Goal: Information Seeking & Learning: Learn about a topic

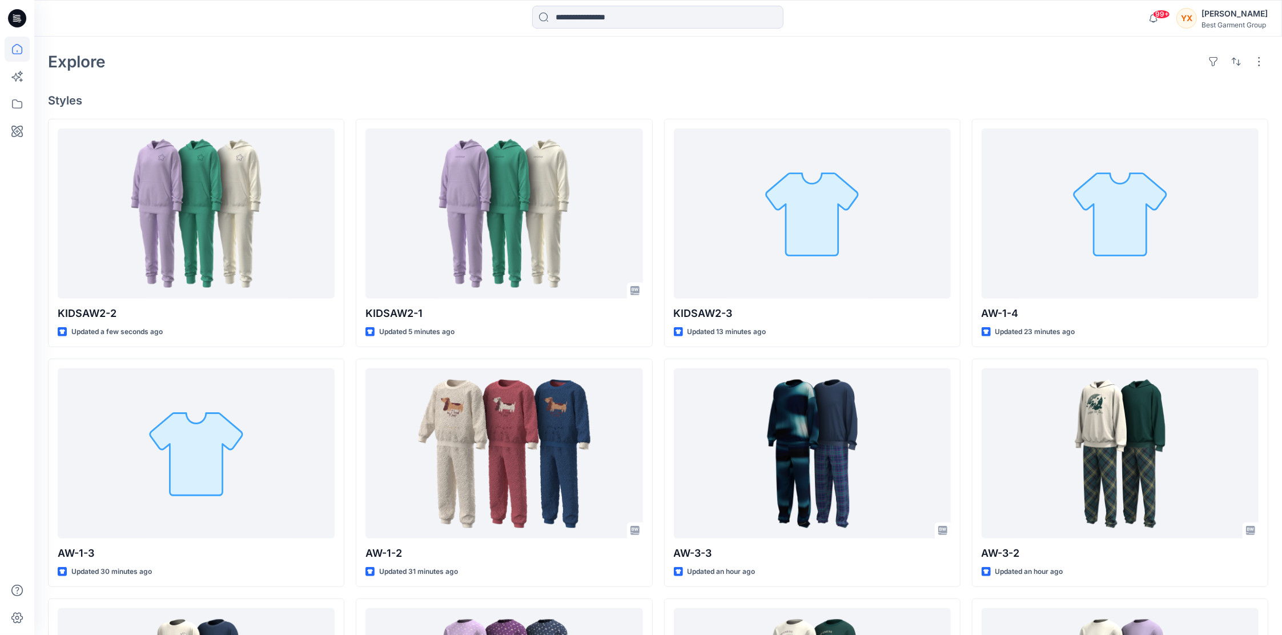
scroll to position [317, 0]
click at [23, 100] on icon at bounding box center [17, 103] width 25 height 25
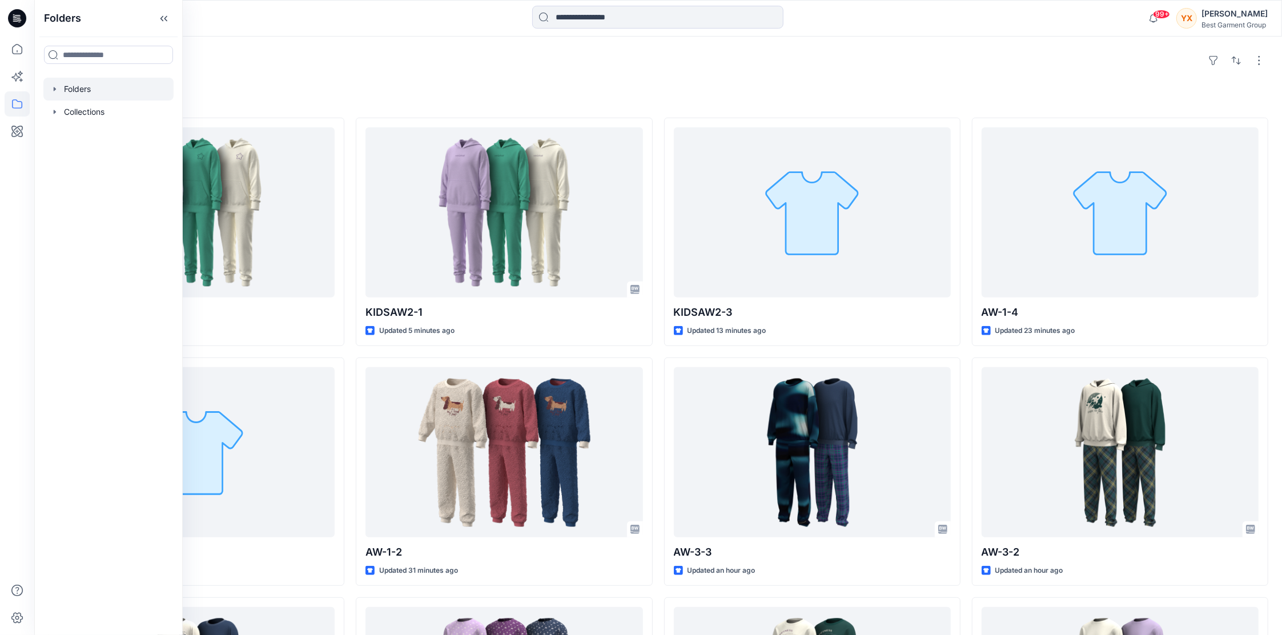
click at [98, 96] on div at bounding box center [108, 89] width 130 height 23
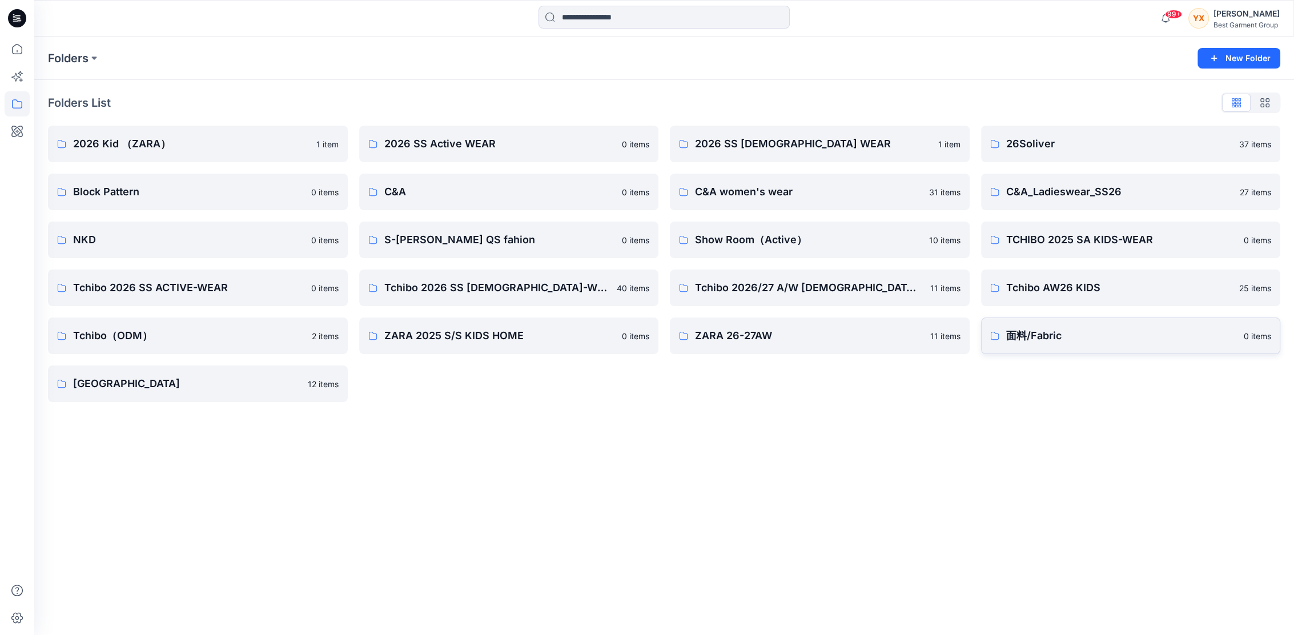
click at [1007, 335] on p "面料/Fabric" at bounding box center [1121, 336] width 231 height 16
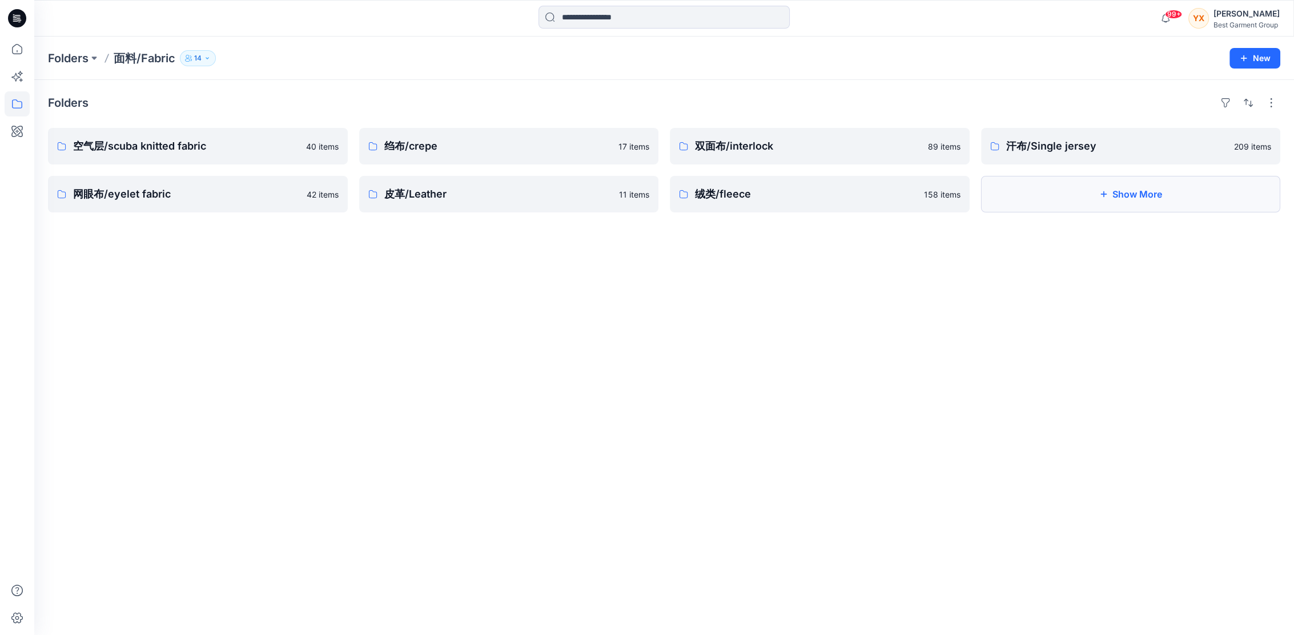
click at [1057, 195] on button "Show More" at bounding box center [1131, 194] width 300 height 37
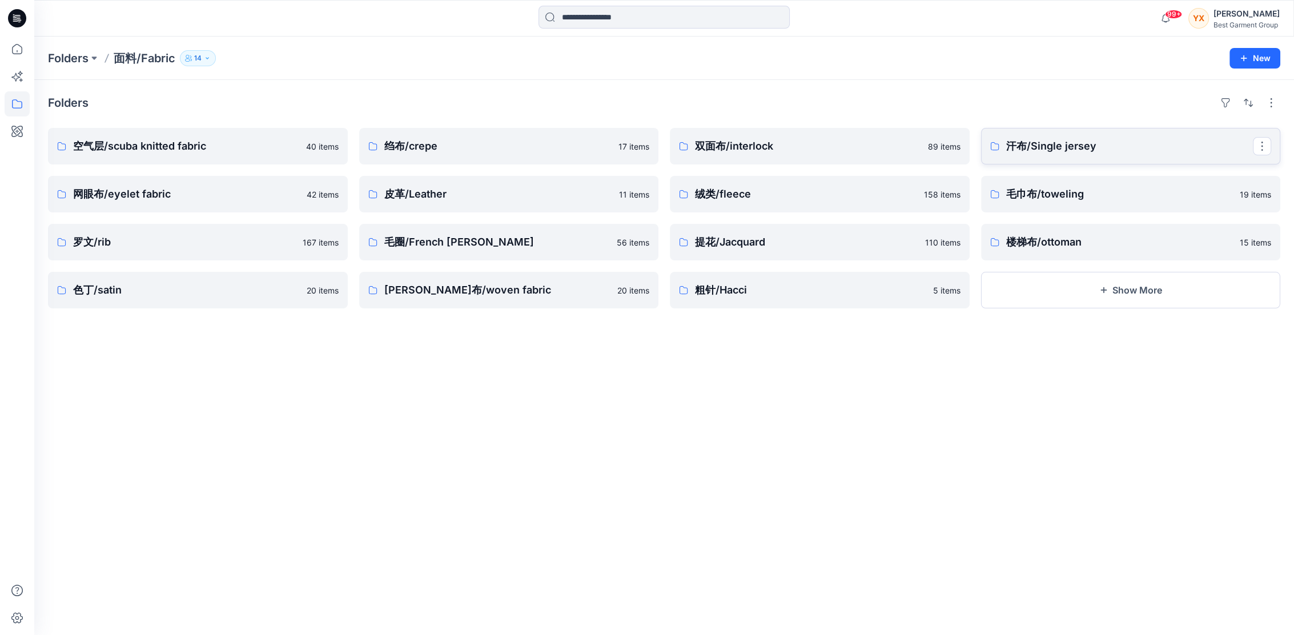
click at [1060, 139] on p "汗布/Single jersey" at bounding box center [1129, 146] width 247 height 16
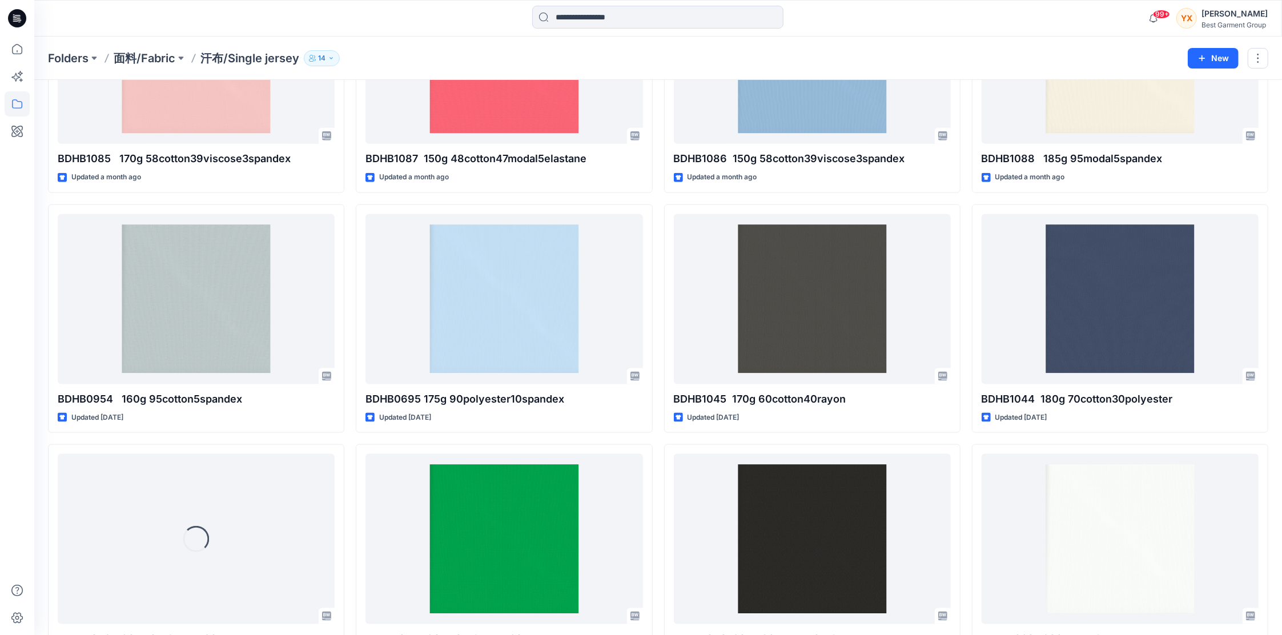
scroll to position [1134, 0]
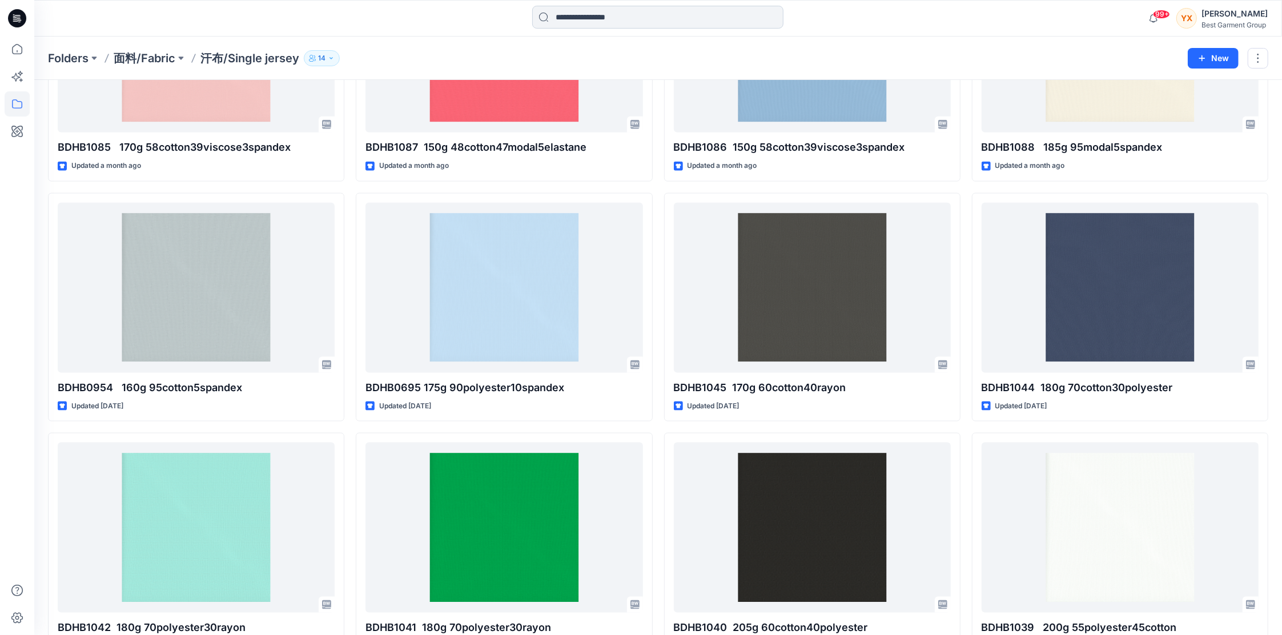
click at [613, 15] on input at bounding box center [657, 17] width 251 height 23
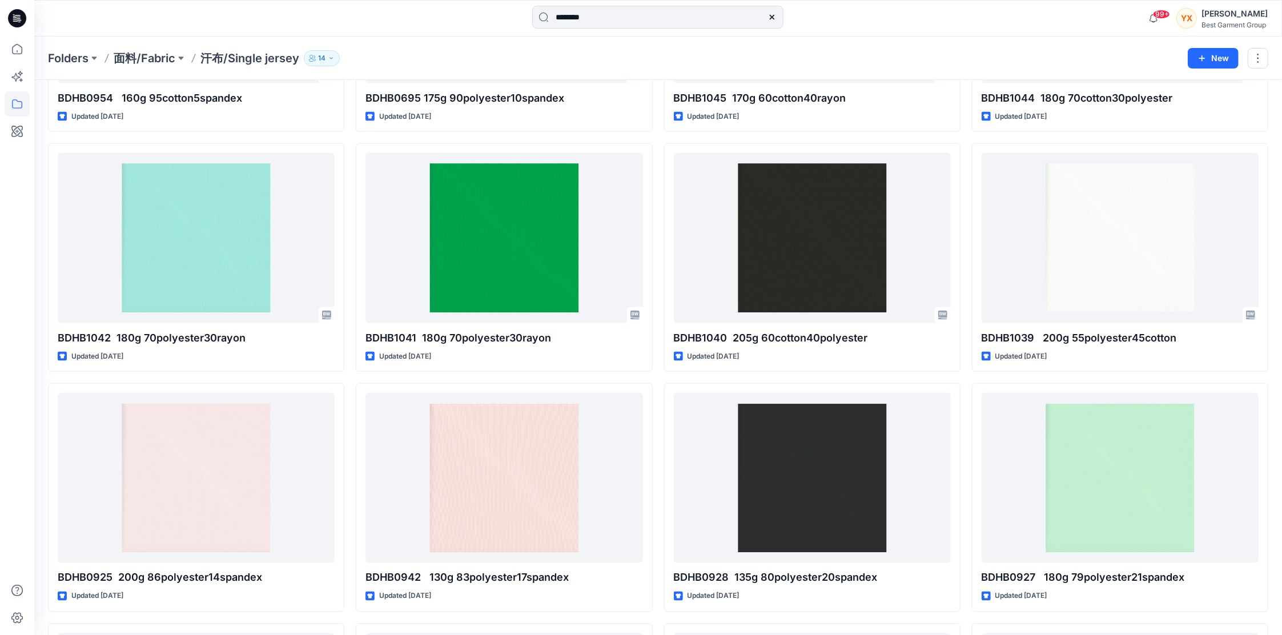
scroll to position [1418, 0]
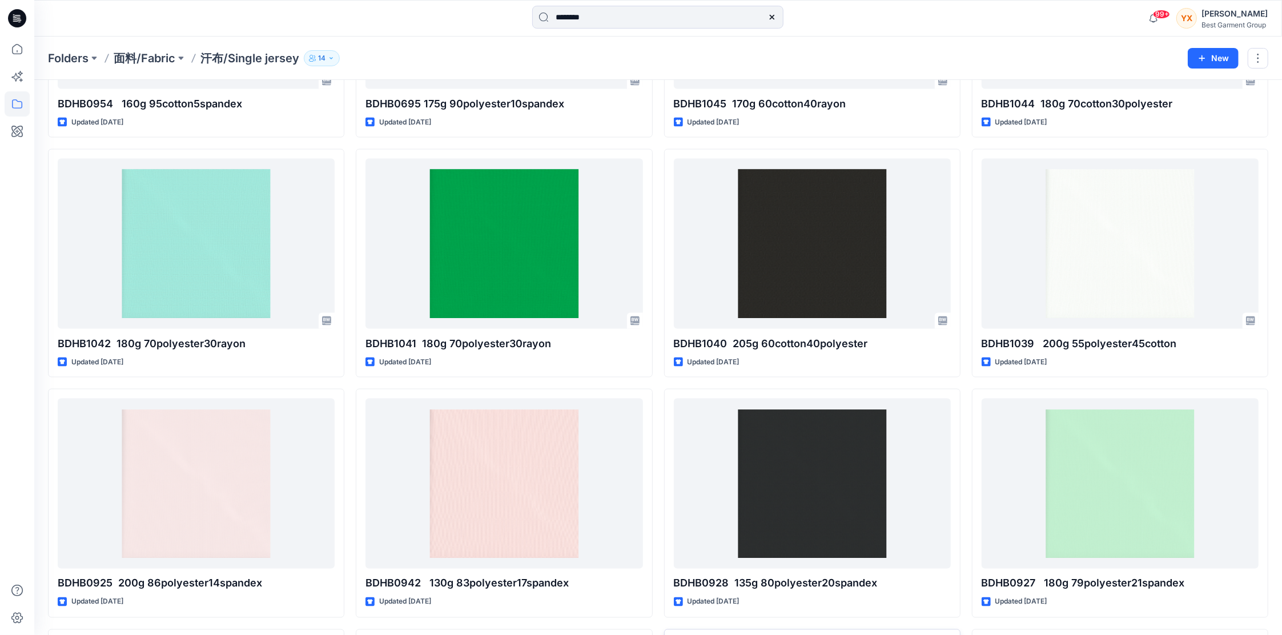
type input "********"
click at [20, 41] on icon at bounding box center [17, 49] width 25 height 25
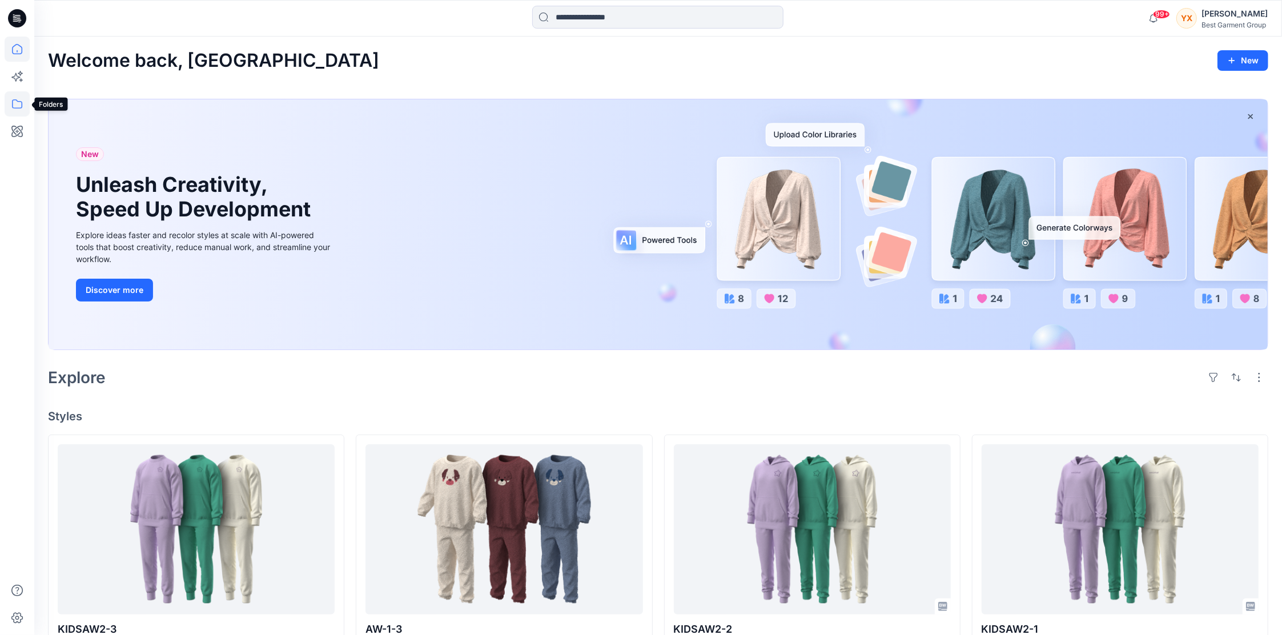
click at [5, 99] on icon at bounding box center [17, 103] width 25 height 25
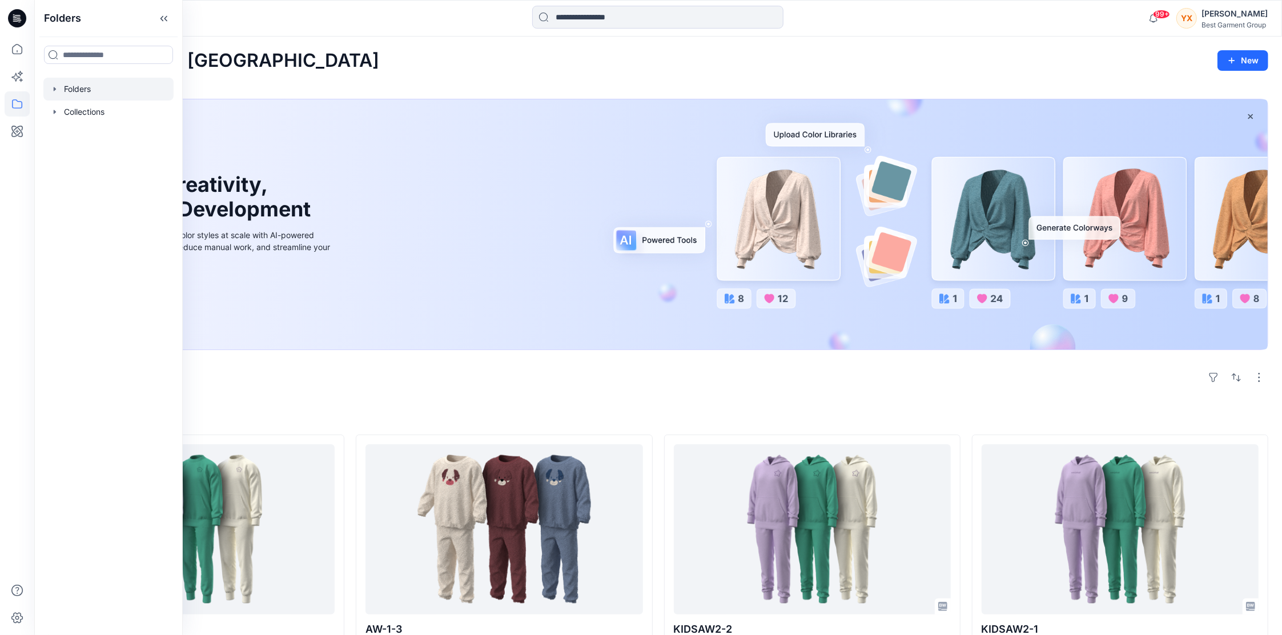
click at [99, 95] on div at bounding box center [108, 89] width 130 height 23
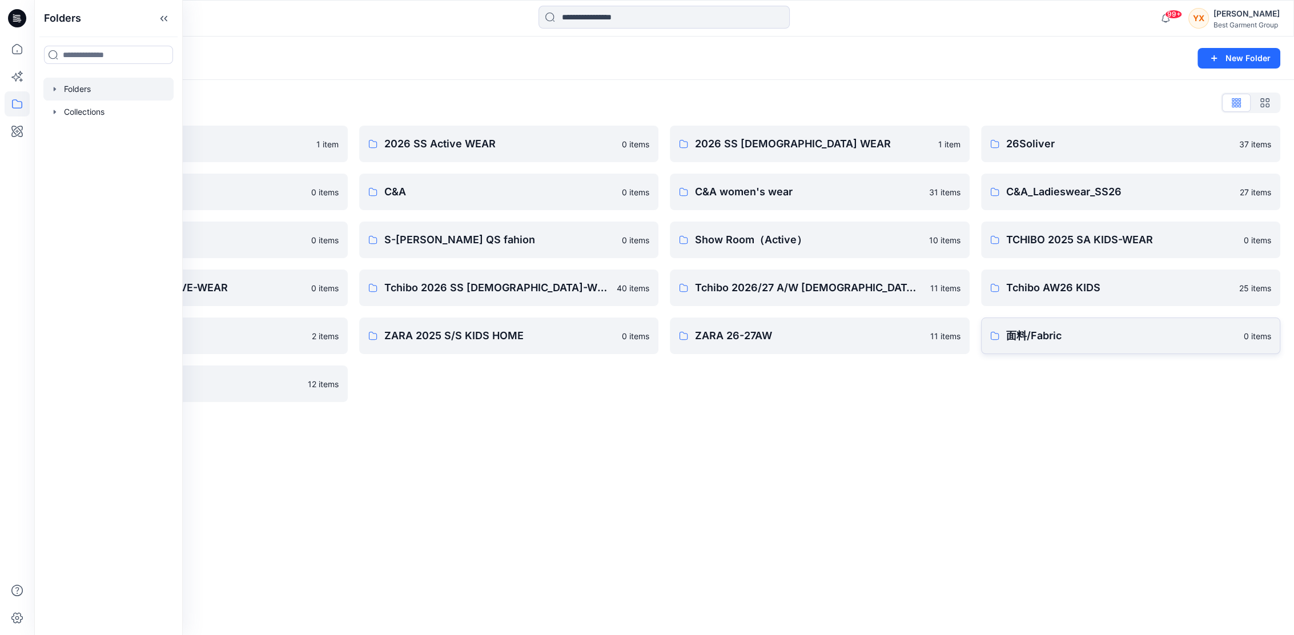
click at [1115, 347] on link "面料/Fabric 0 items" at bounding box center [1131, 335] width 300 height 37
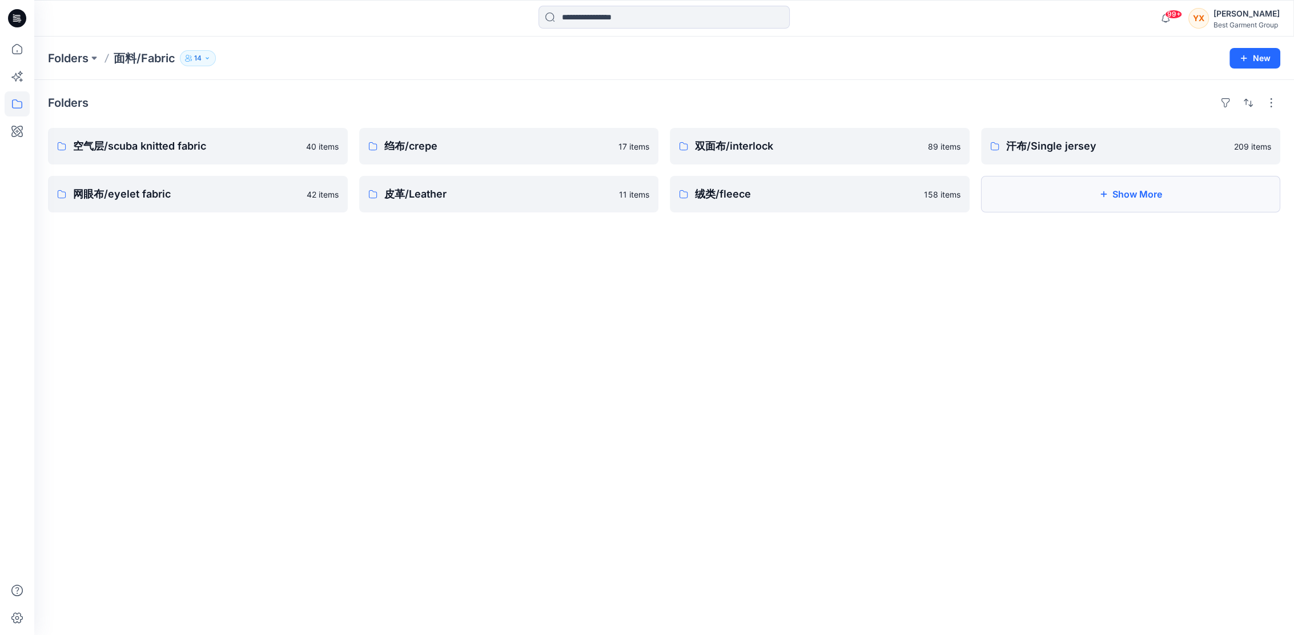
click at [1051, 198] on button "Show More" at bounding box center [1131, 194] width 300 height 37
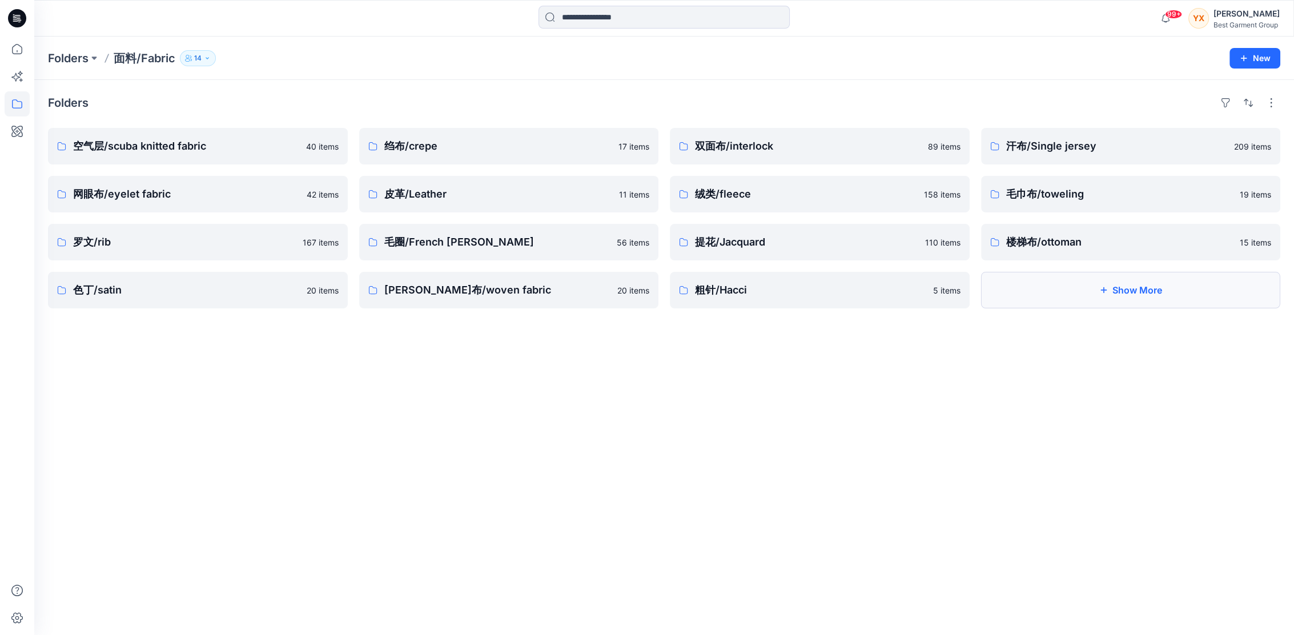
click at [1059, 283] on button "Show More" at bounding box center [1131, 290] width 300 height 37
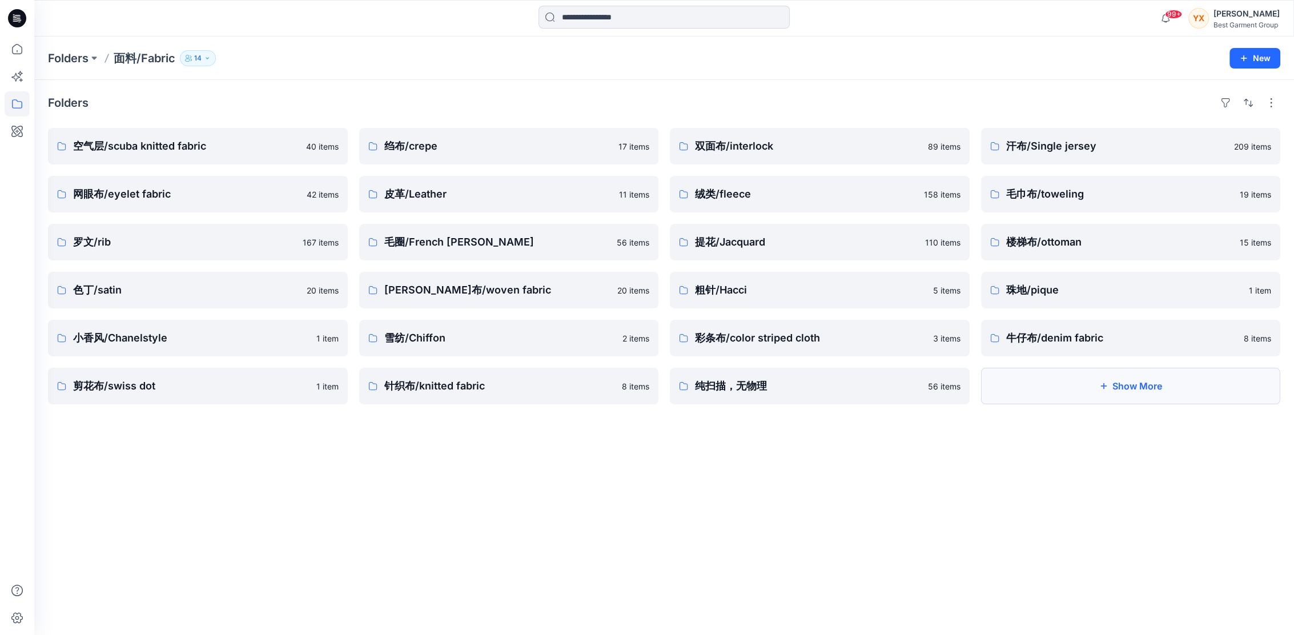
click at [1072, 380] on button "Show More" at bounding box center [1131, 386] width 300 height 37
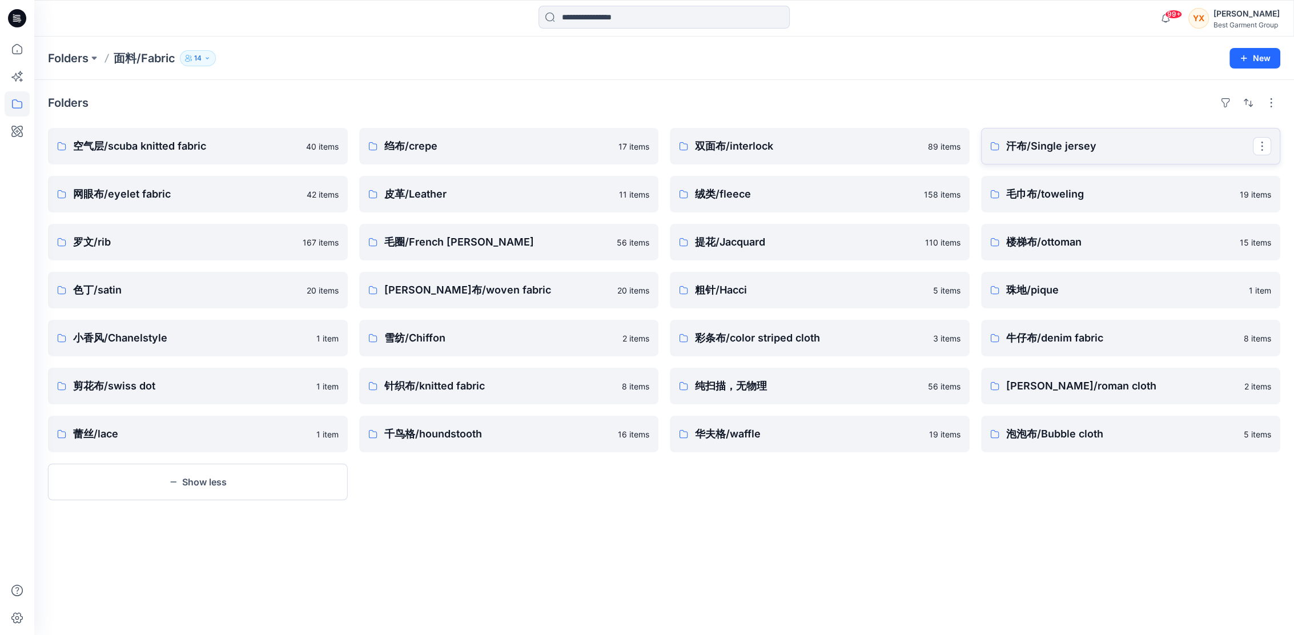
click at [1048, 148] on p "汗布/Single jersey" at bounding box center [1129, 146] width 247 height 16
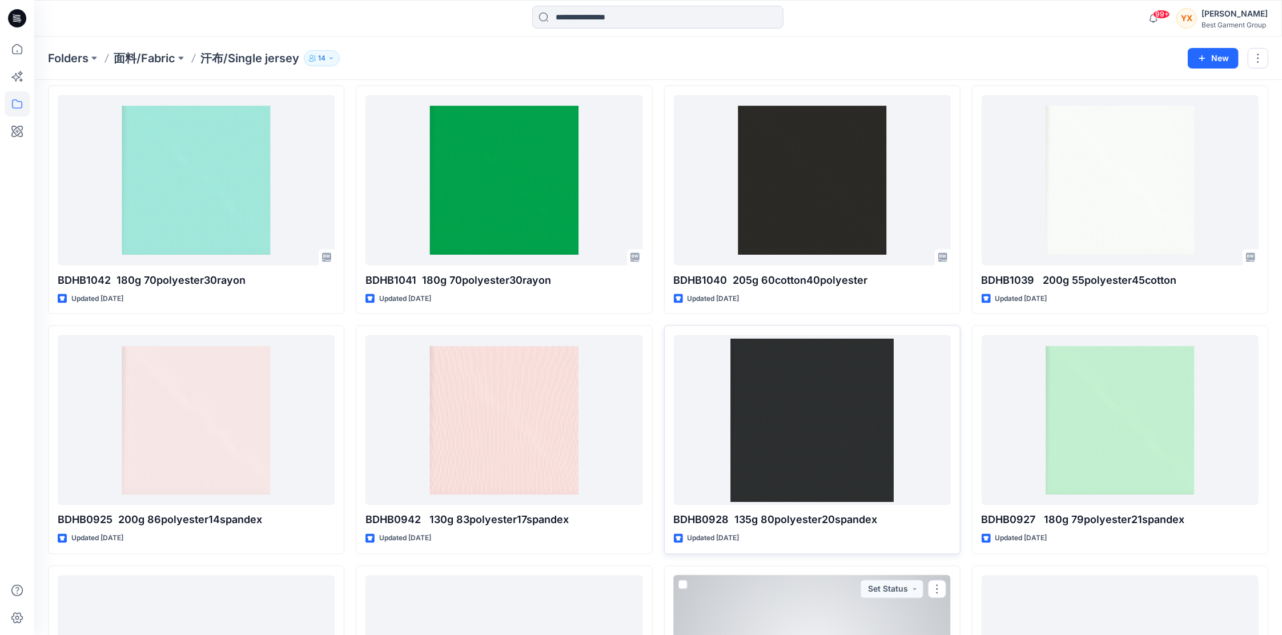
scroll to position [1466, 0]
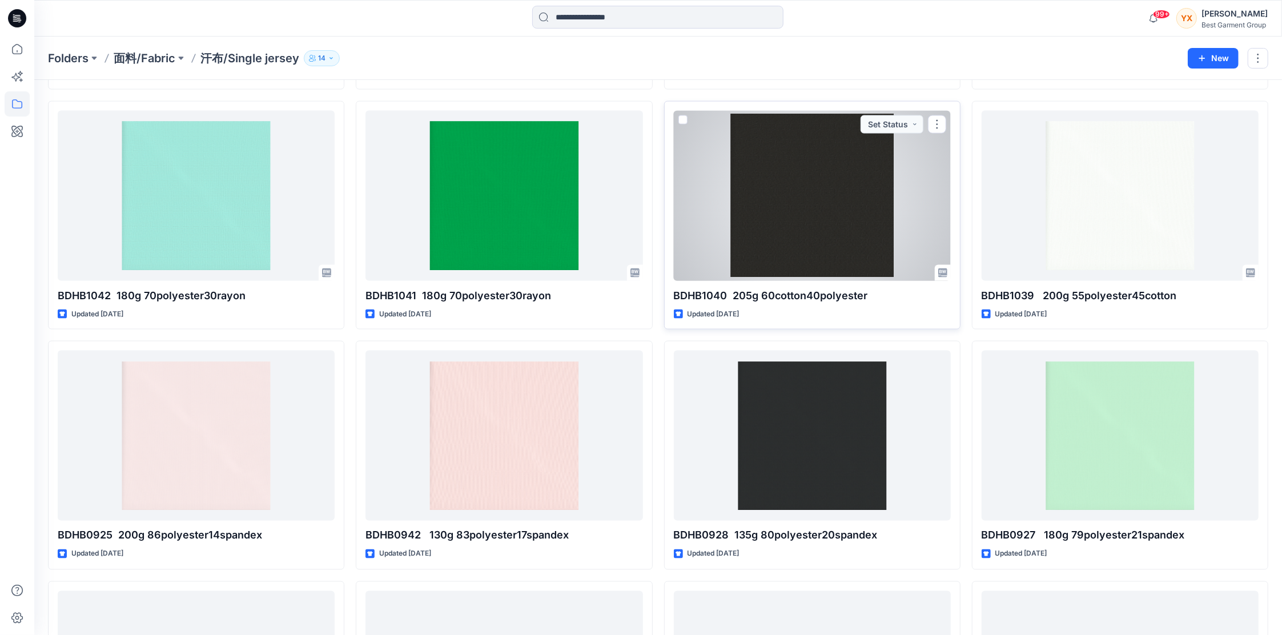
click at [823, 178] on div at bounding box center [812, 196] width 277 height 170
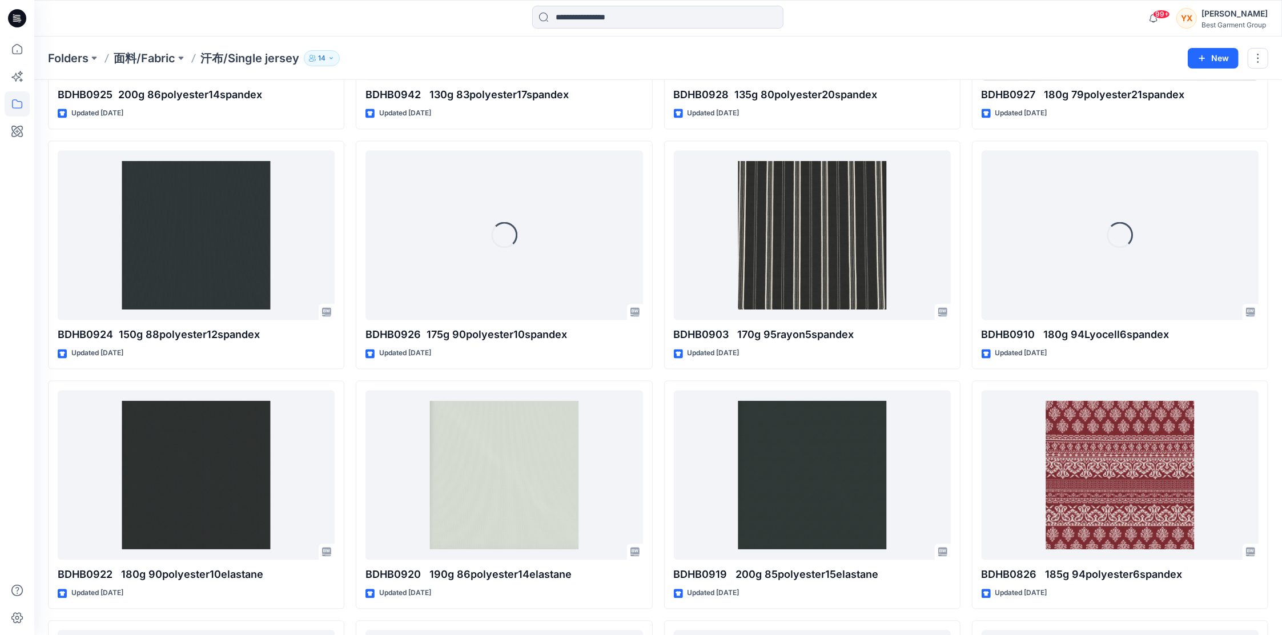
scroll to position [1979, 0]
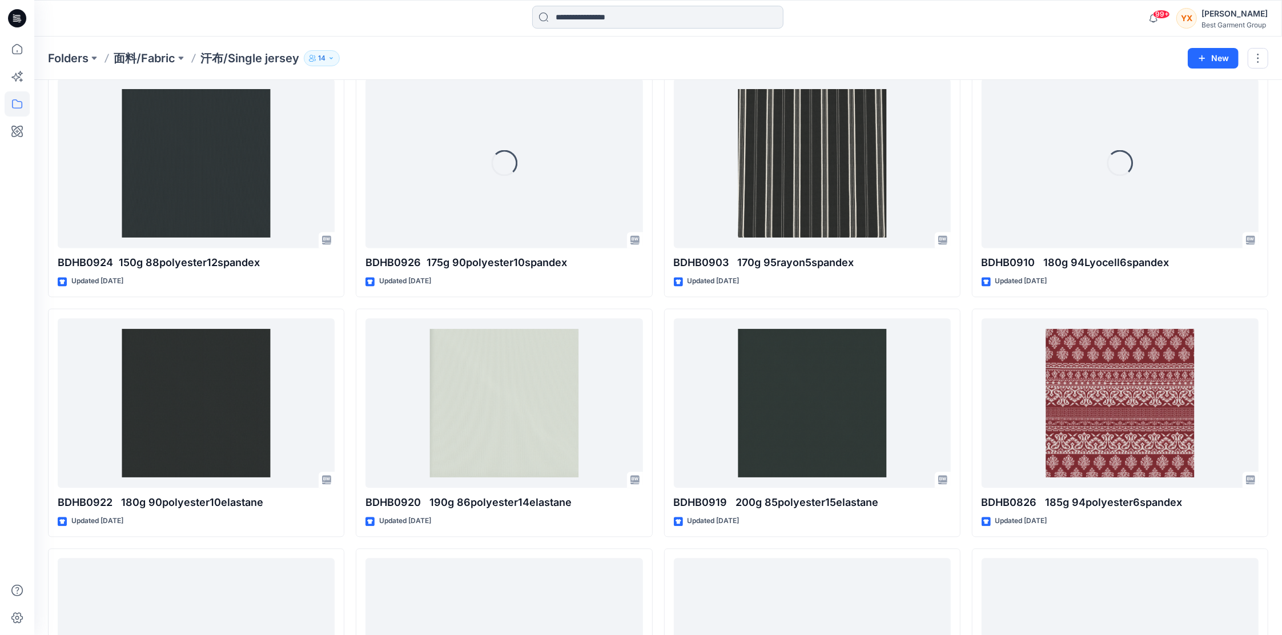
click at [598, 17] on input at bounding box center [657, 17] width 251 height 23
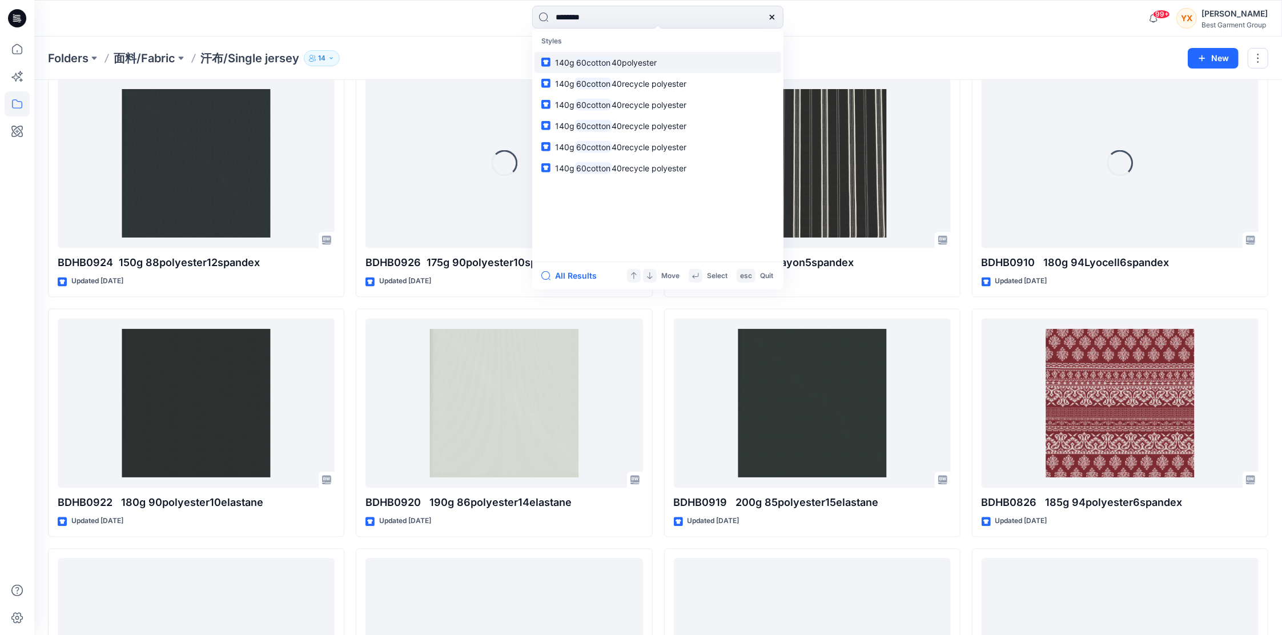
type input "********"
click at [639, 60] on span "40polyester" at bounding box center [634, 62] width 45 height 10
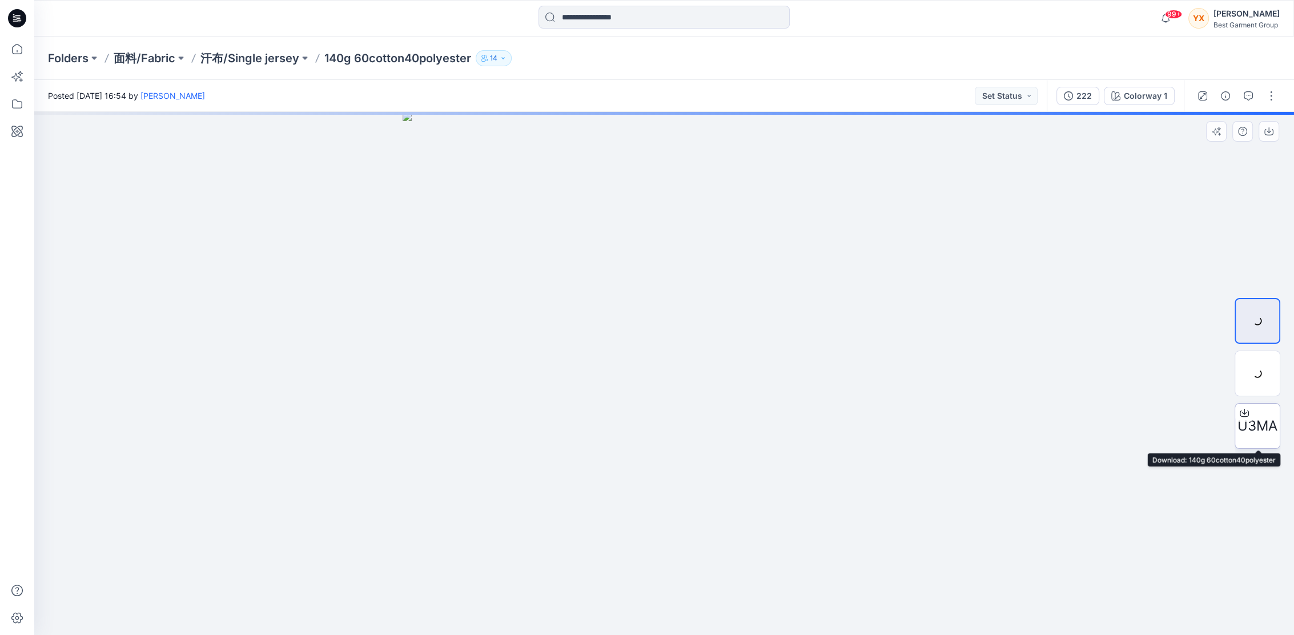
click at [1276, 429] on span "U3MA" at bounding box center [1257, 426] width 40 height 21
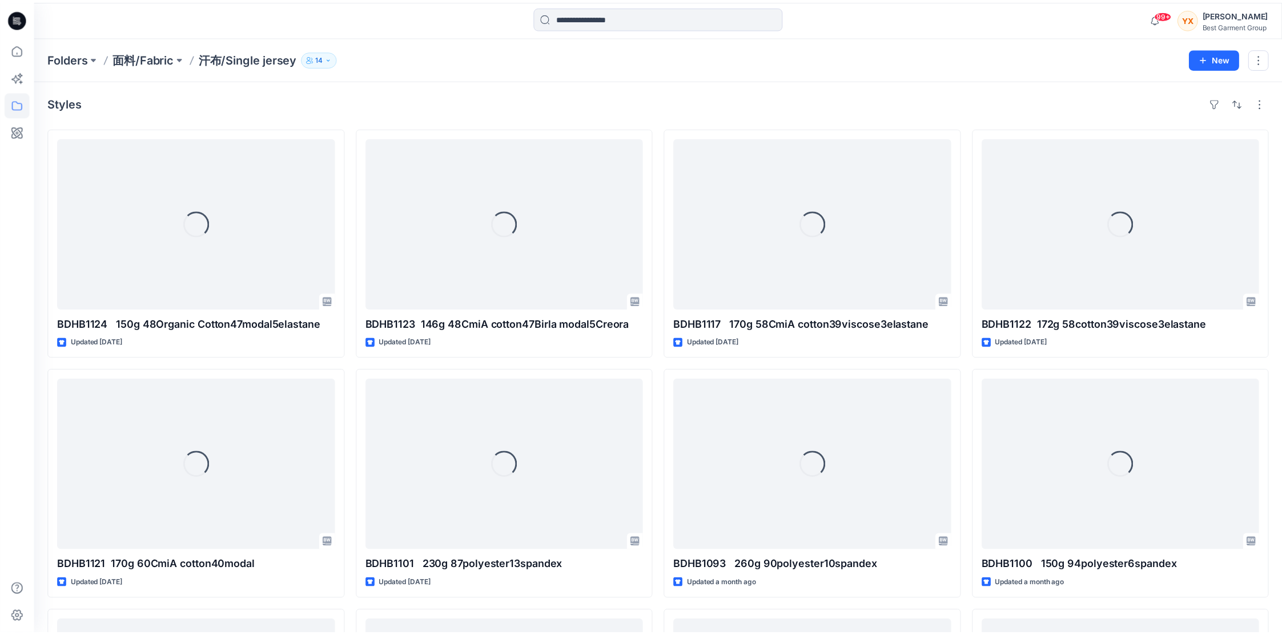
scroll to position [1979, 0]
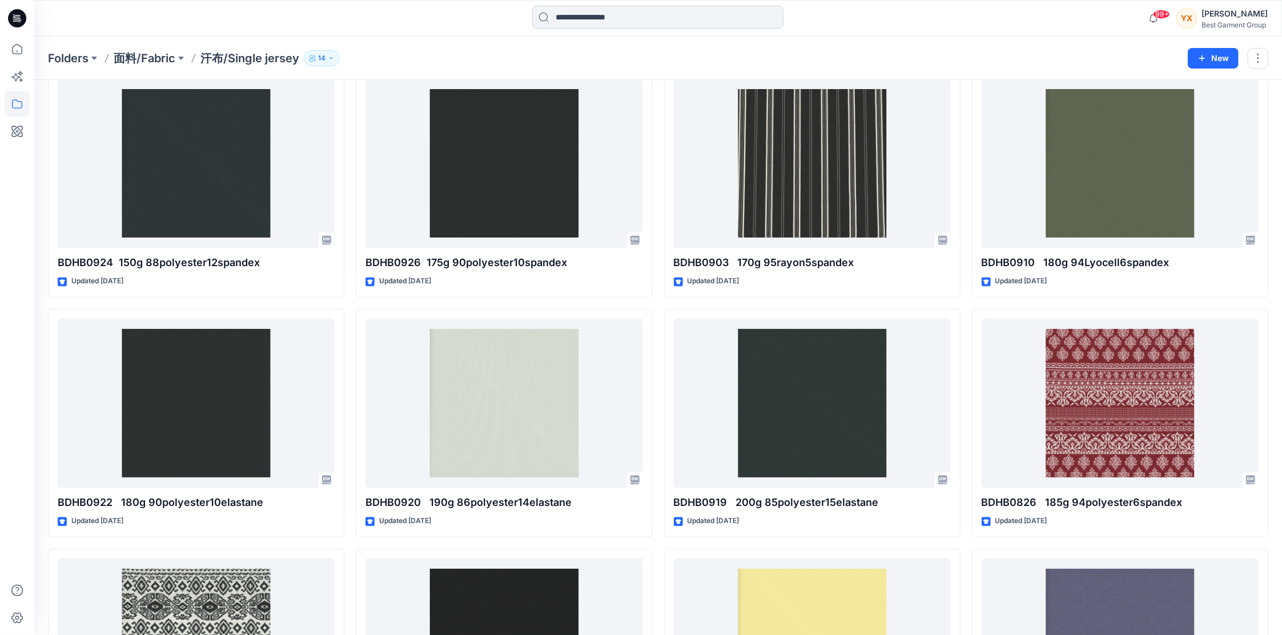
click at [681, 21] on input at bounding box center [657, 17] width 251 height 23
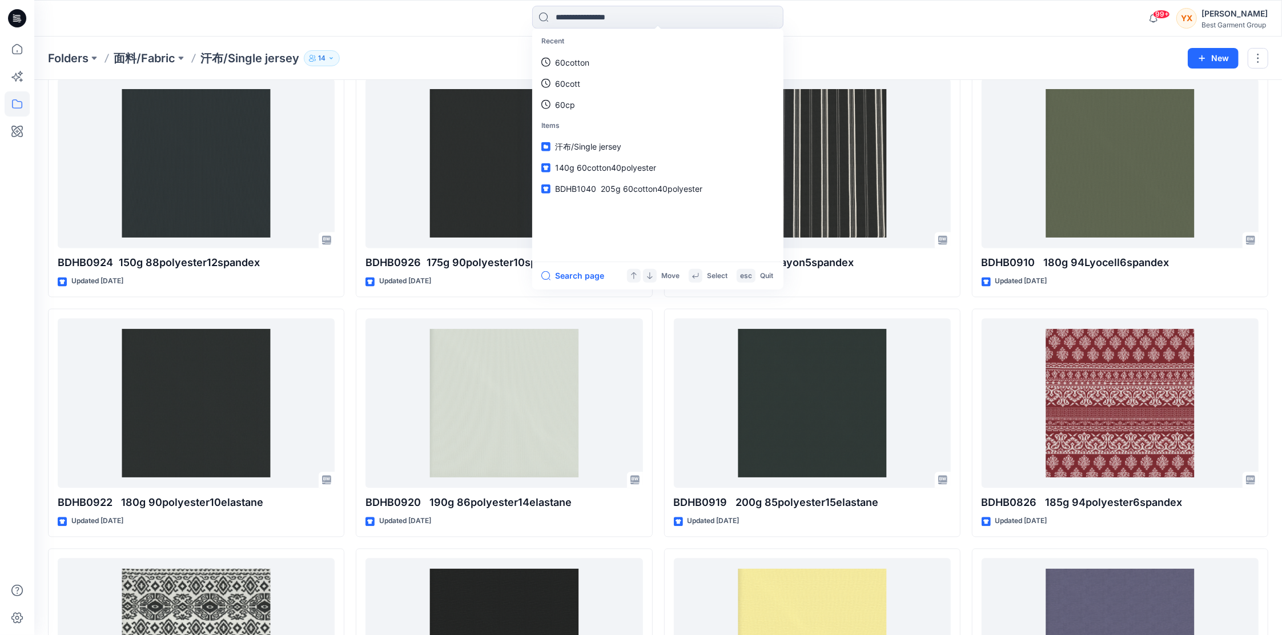
click at [615, 61] on link "60cotton" at bounding box center [657, 61] width 247 height 21
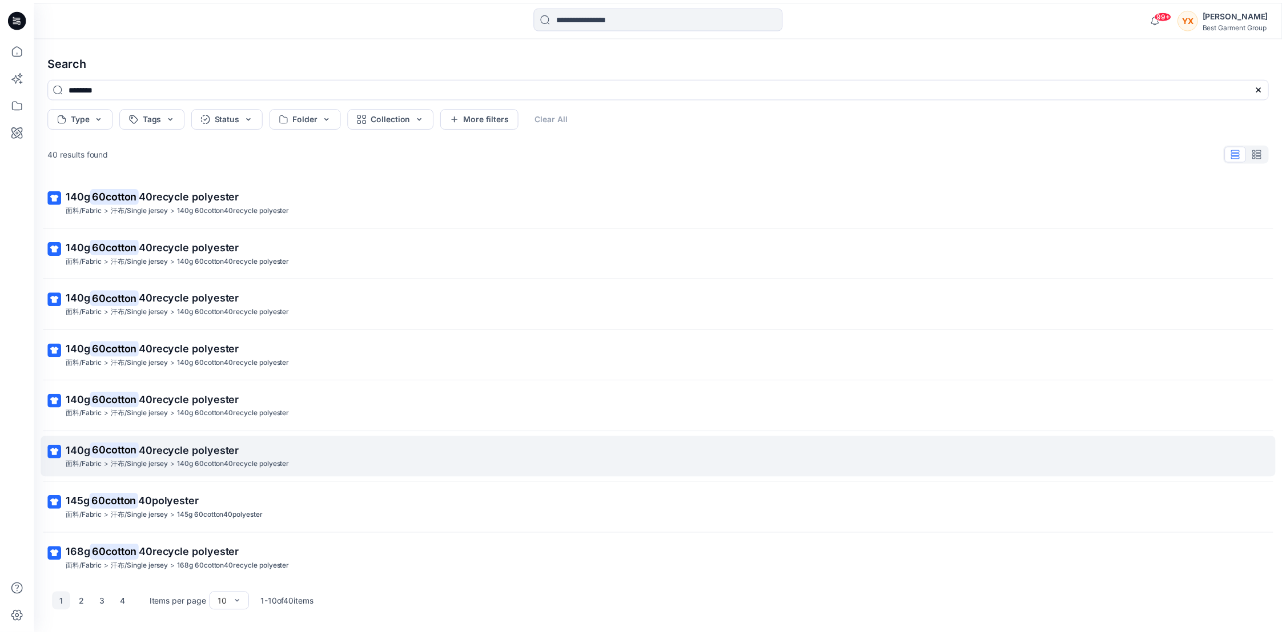
scroll to position [108, 0]
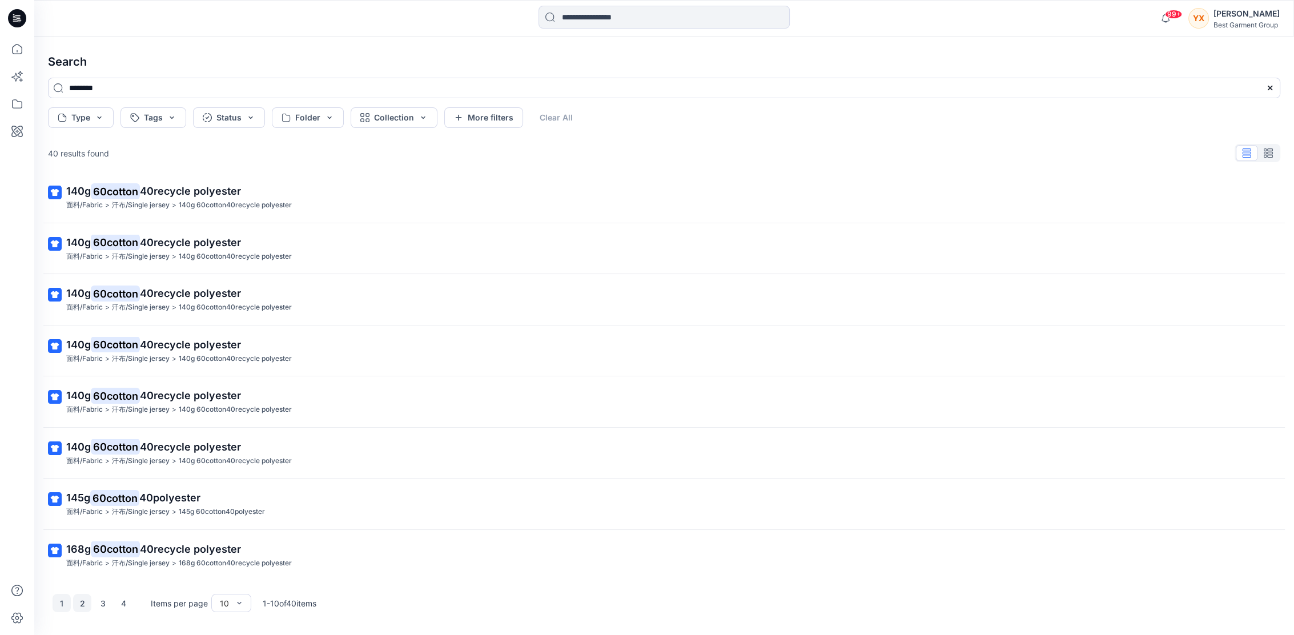
click at [75, 603] on button "2" at bounding box center [82, 603] width 18 height 18
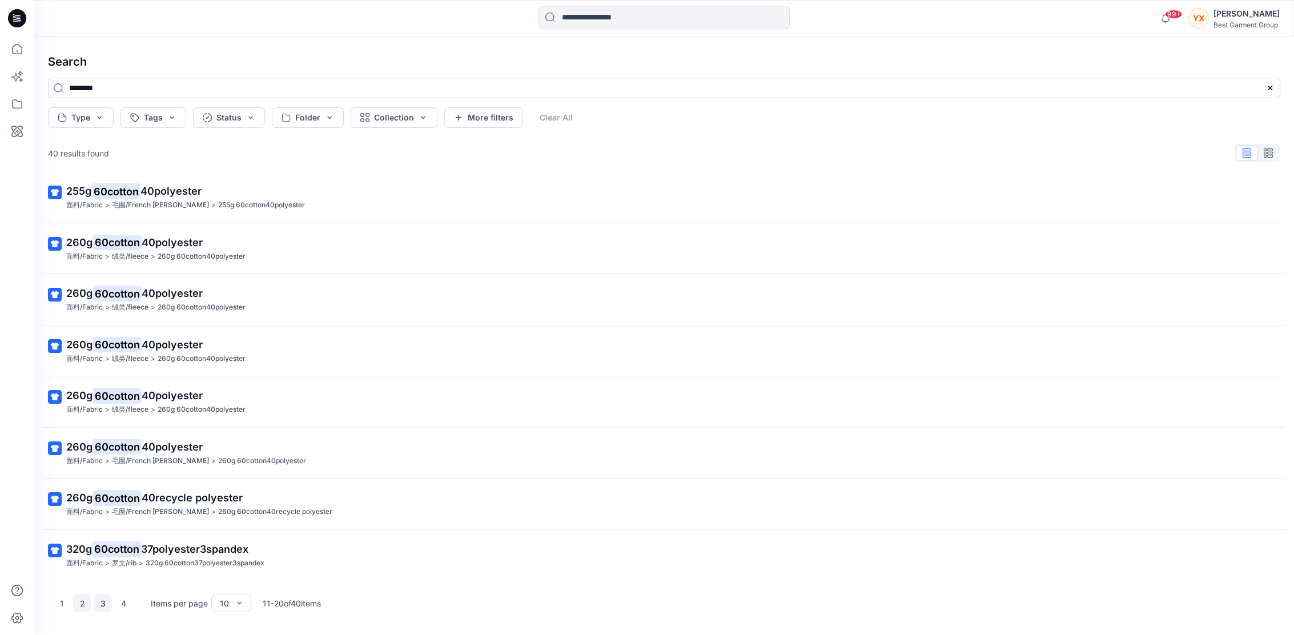
click at [103, 600] on button "3" at bounding box center [103, 603] width 18 height 18
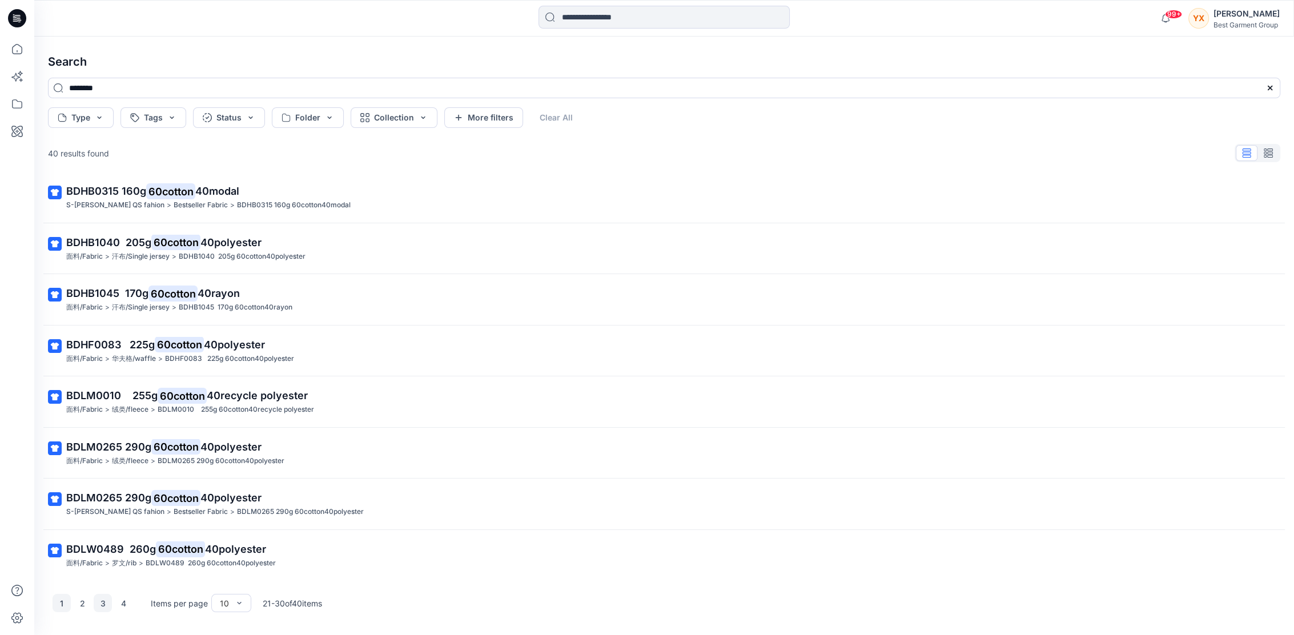
click at [59, 603] on button "1" at bounding box center [62, 603] width 18 height 18
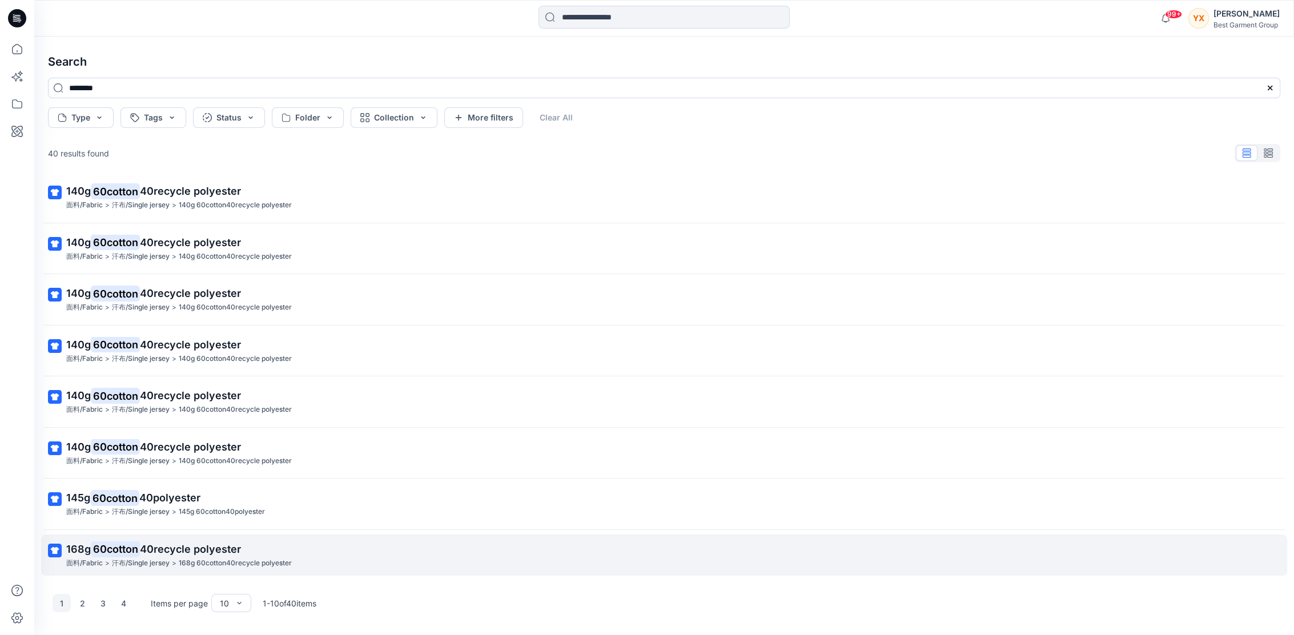
click at [296, 555] on p "168g 60cotton 40recycle polyester" at bounding box center [662, 549] width 1193 height 16
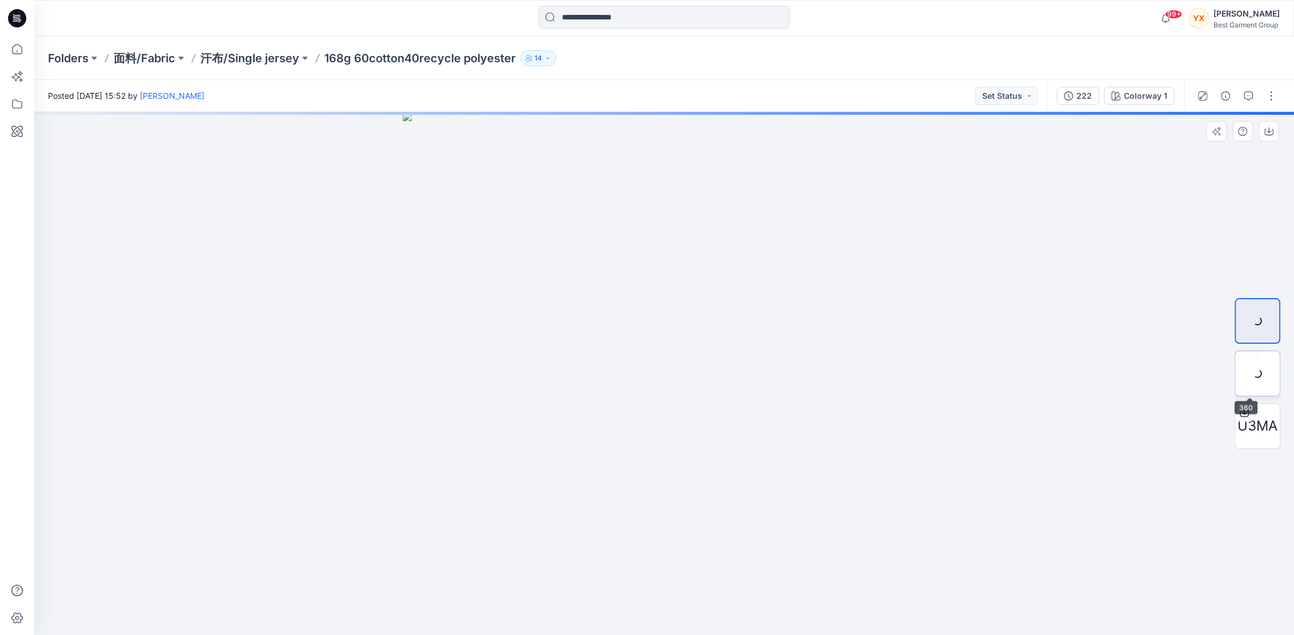
click at [1258, 370] on div at bounding box center [1257, 374] width 46 height 46
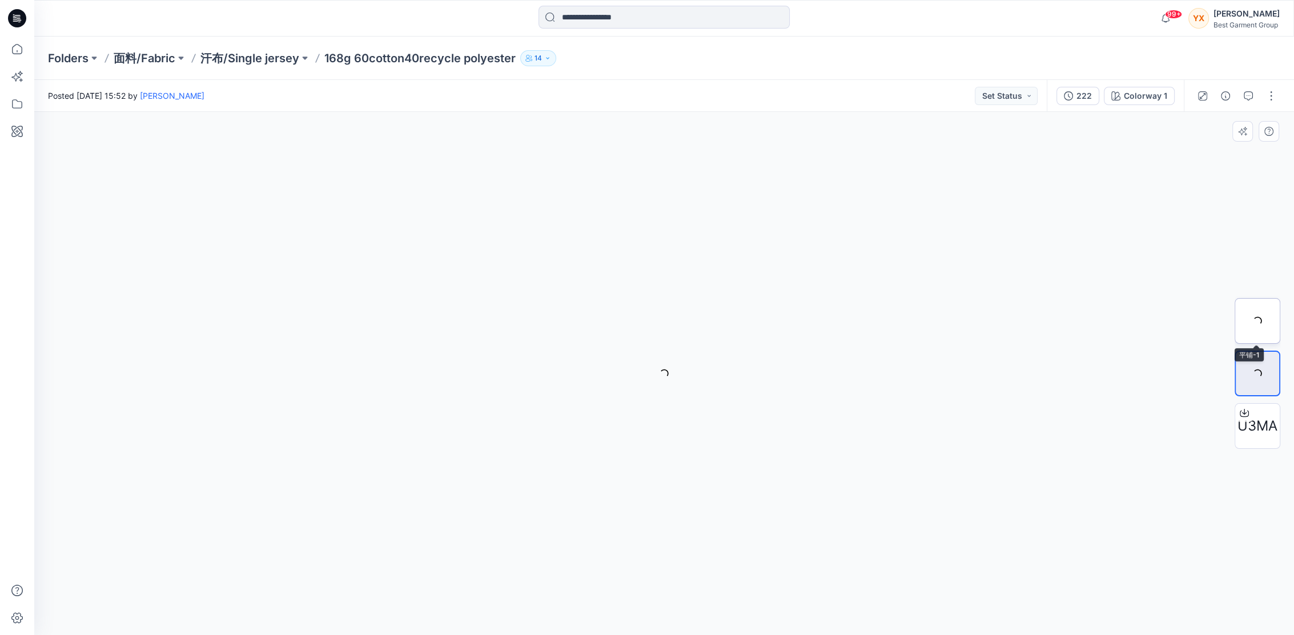
click at [1247, 317] on div at bounding box center [1257, 321] width 46 height 46
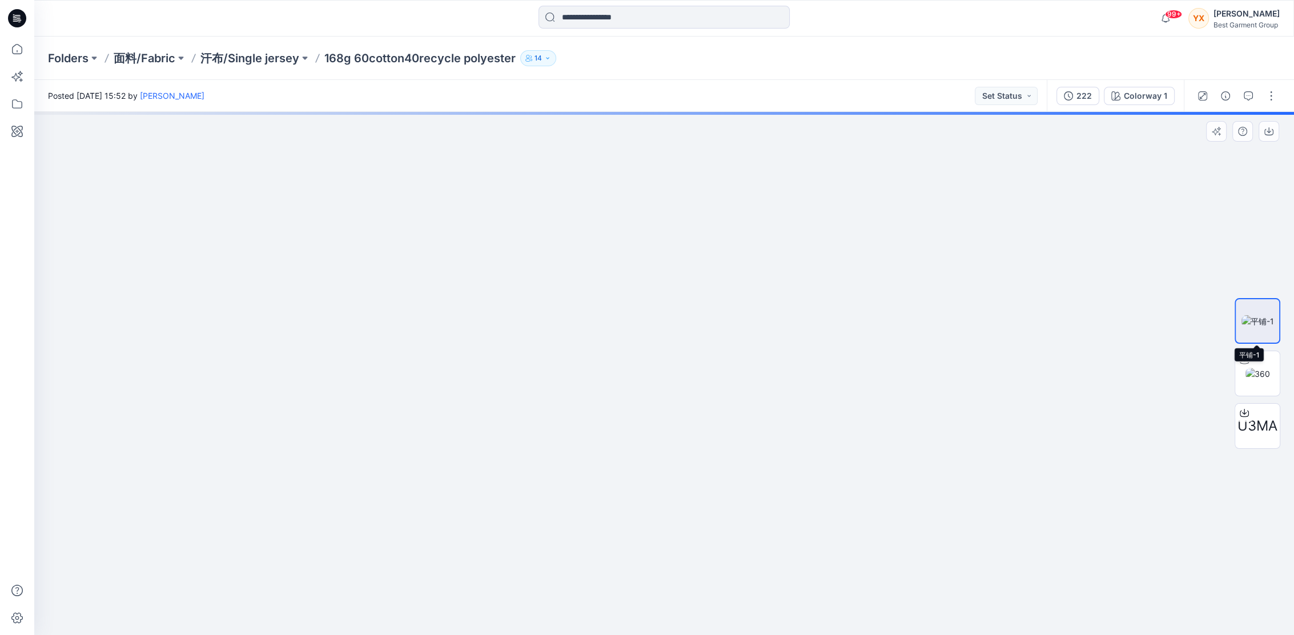
click at [1261, 318] on img at bounding box center [1257, 321] width 33 height 12
click at [1259, 325] on img at bounding box center [1257, 321] width 33 height 12
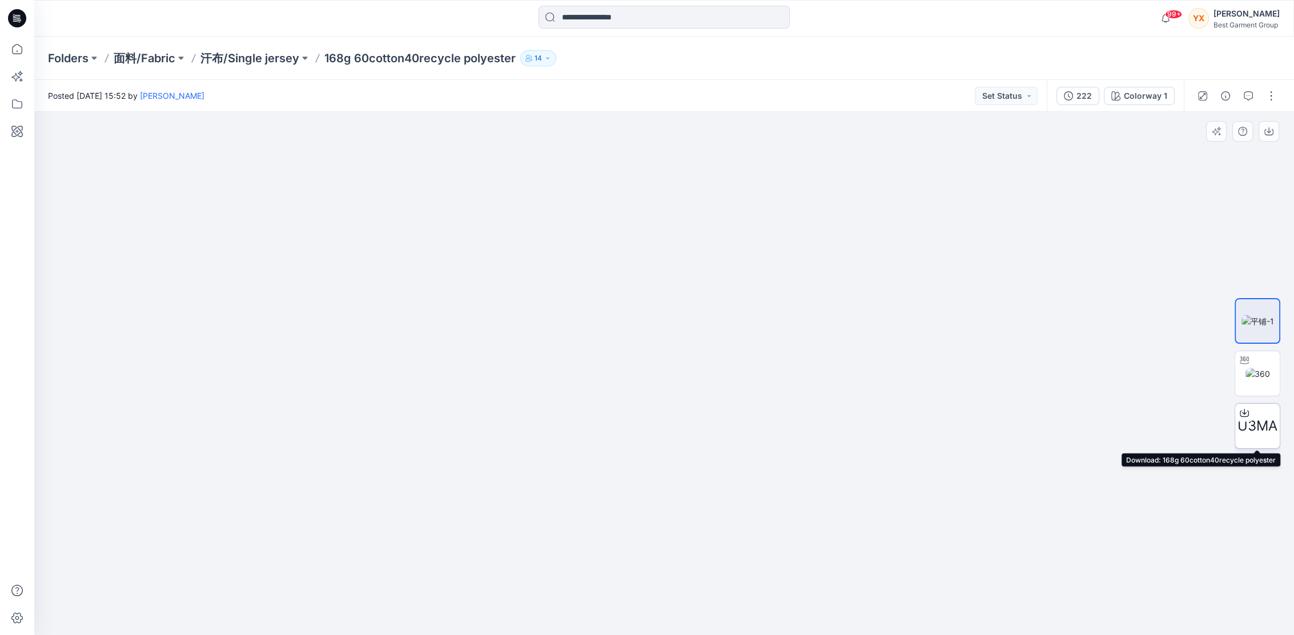
click at [1253, 410] on div "U3MA" at bounding box center [1257, 426] width 46 height 46
click at [12, 41] on icon at bounding box center [17, 49] width 25 height 25
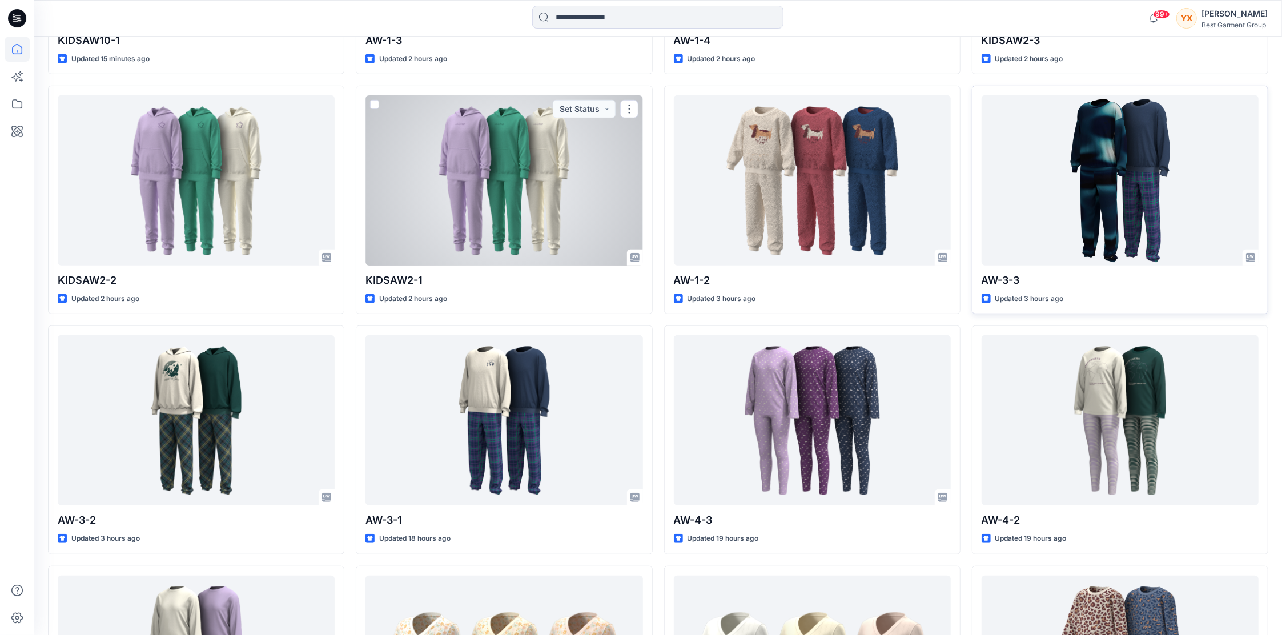
scroll to position [597, 0]
